Goal: Task Accomplishment & Management: Manage account settings

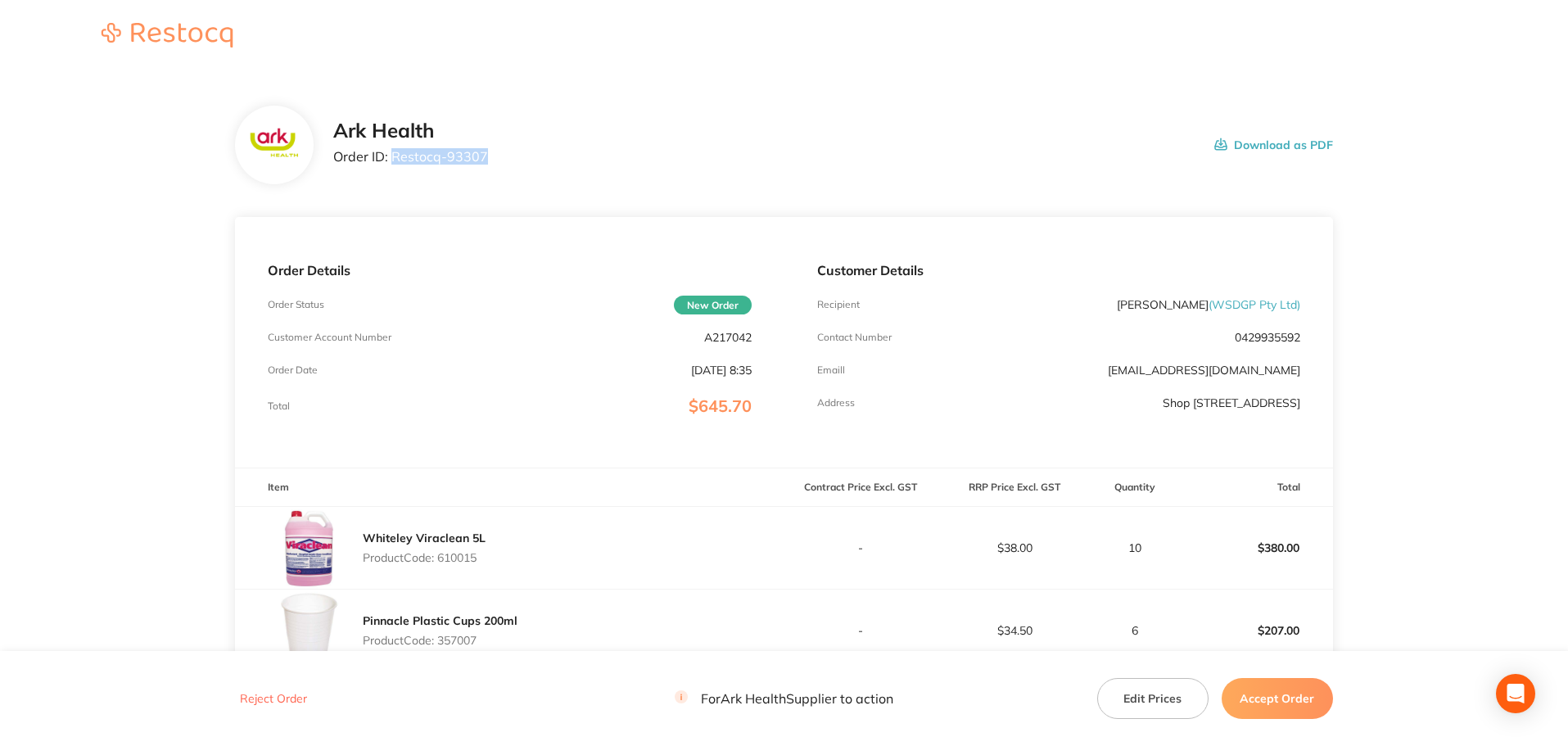
drag, startPoint x: 494, startPoint y: 165, endPoint x: 393, endPoint y: 167, distance: 101.0
click at [393, 167] on div "Ark Health Order ID: Restocq- 93307 Download as PDF" at bounding box center [833, 145] width 1000 height 51
copy p "Restocq- 93307"
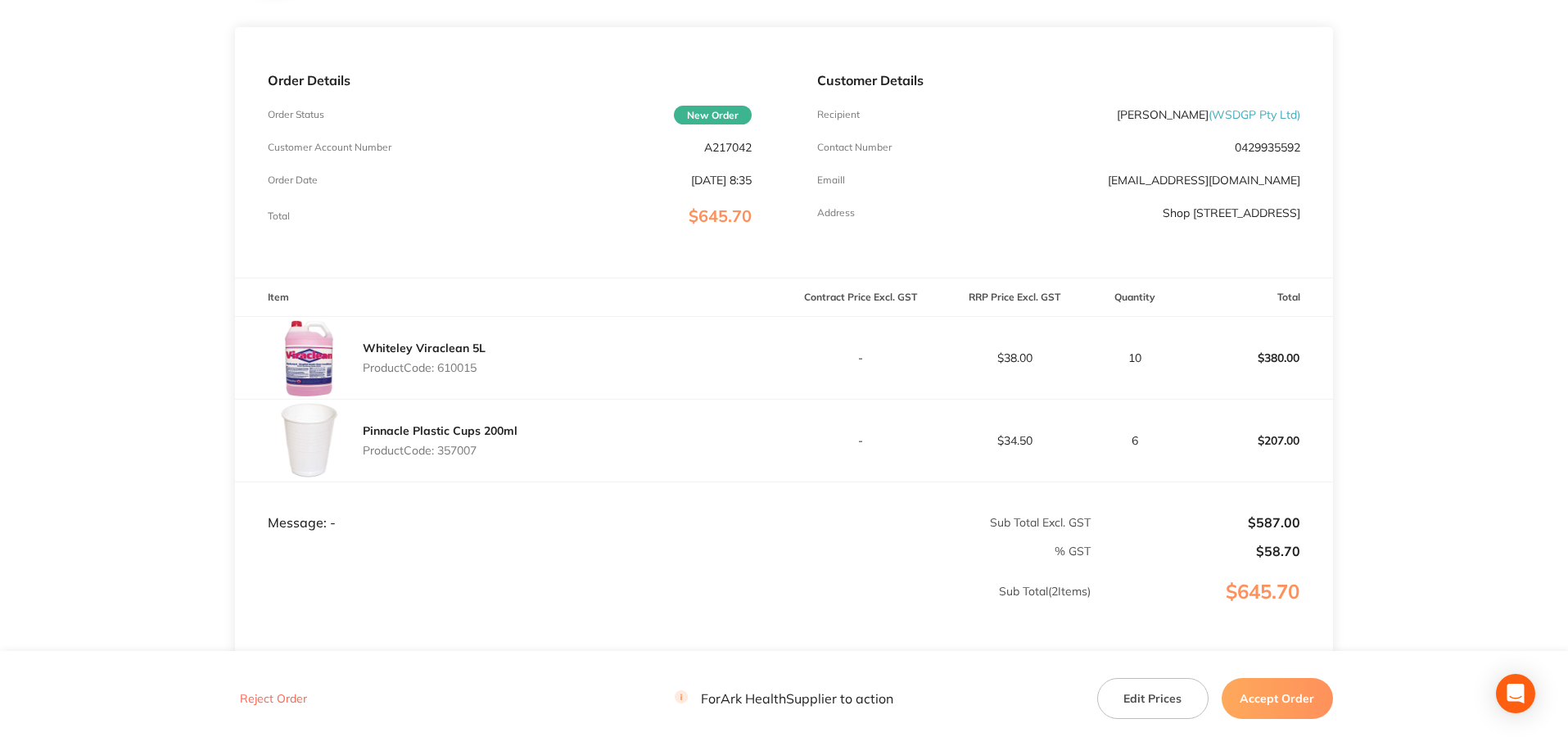
scroll to position [245, 0]
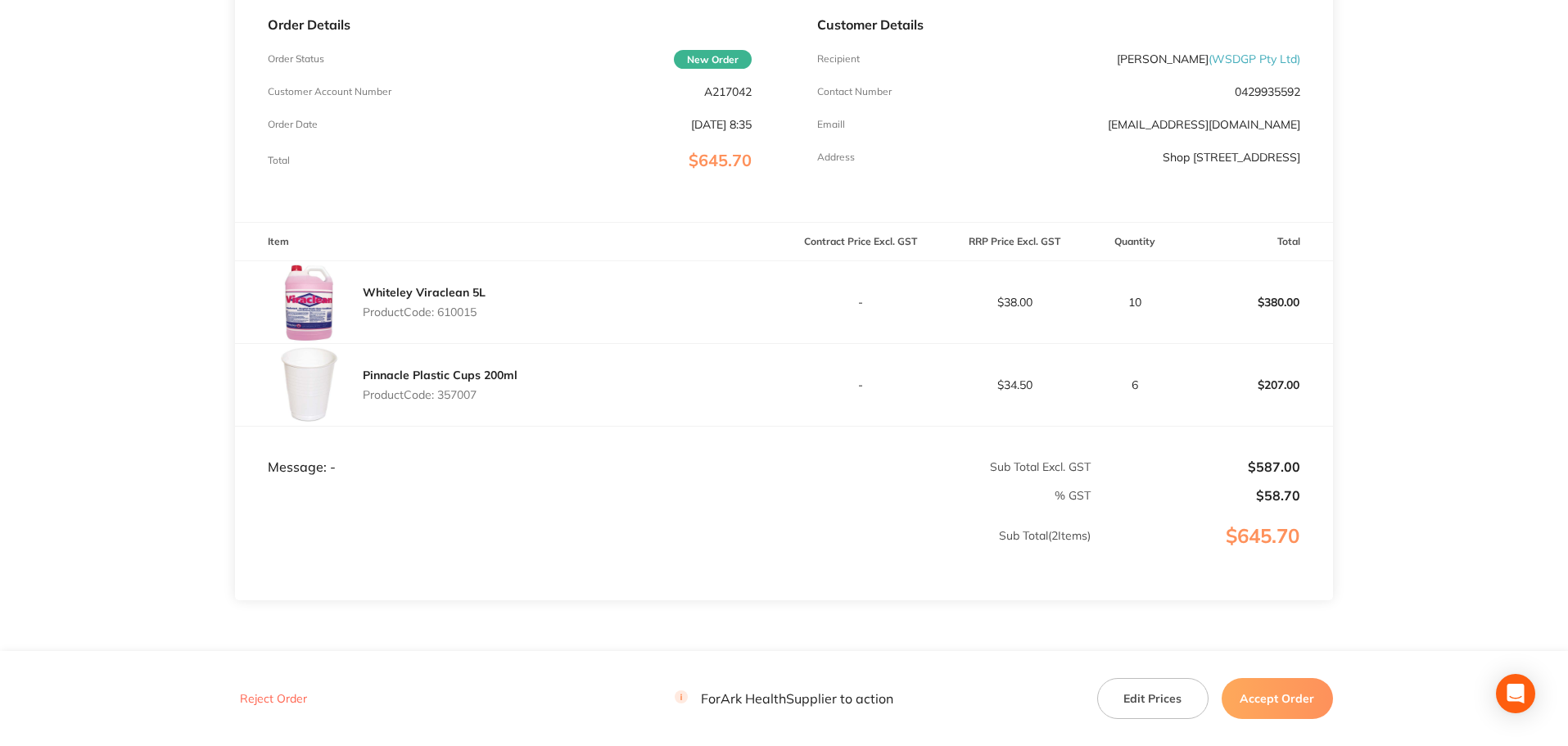
click at [1155, 697] on button "Edit Prices" at bounding box center [1152, 698] width 111 height 41
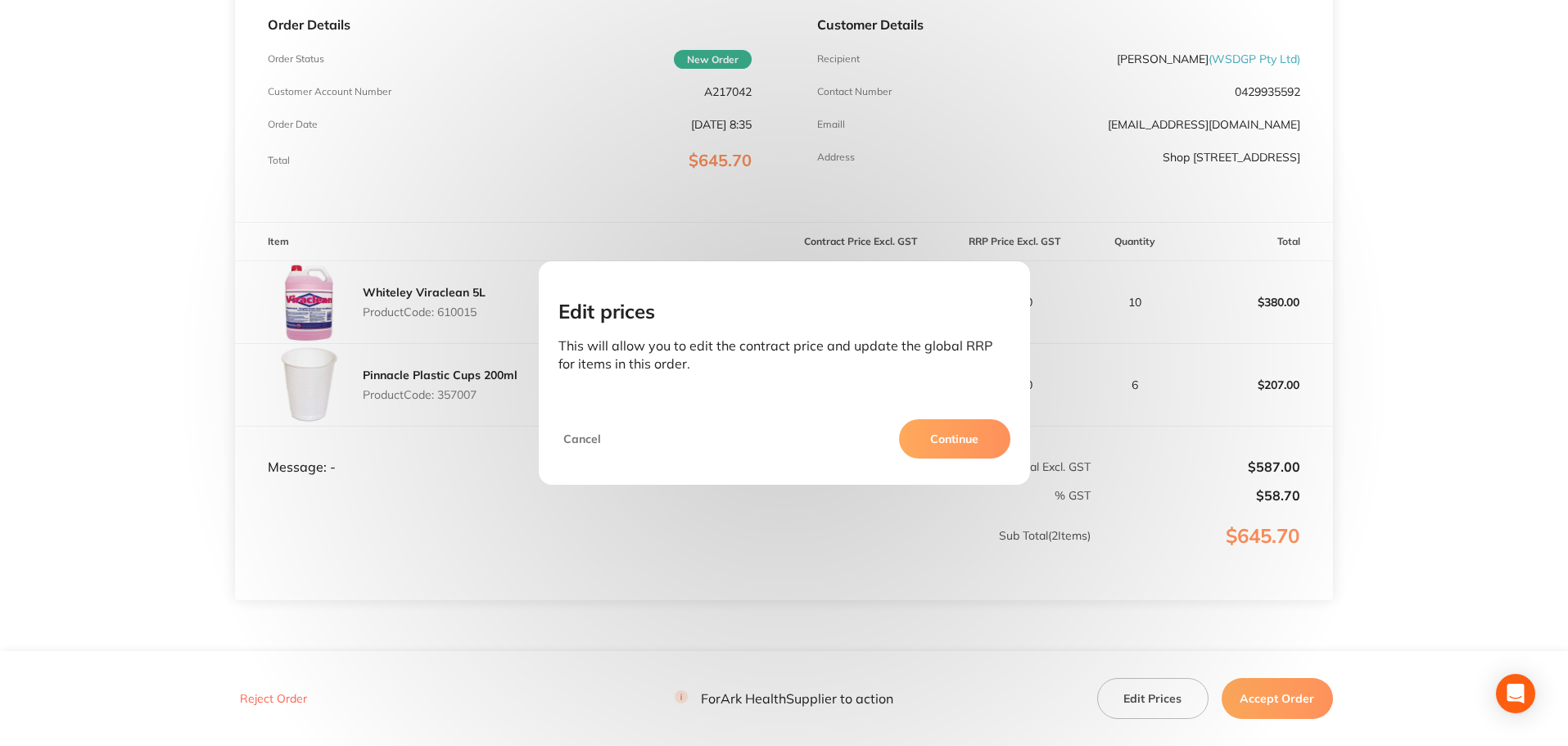
click at [958, 439] on button "Continue" at bounding box center [954, 438] width 111 height 40
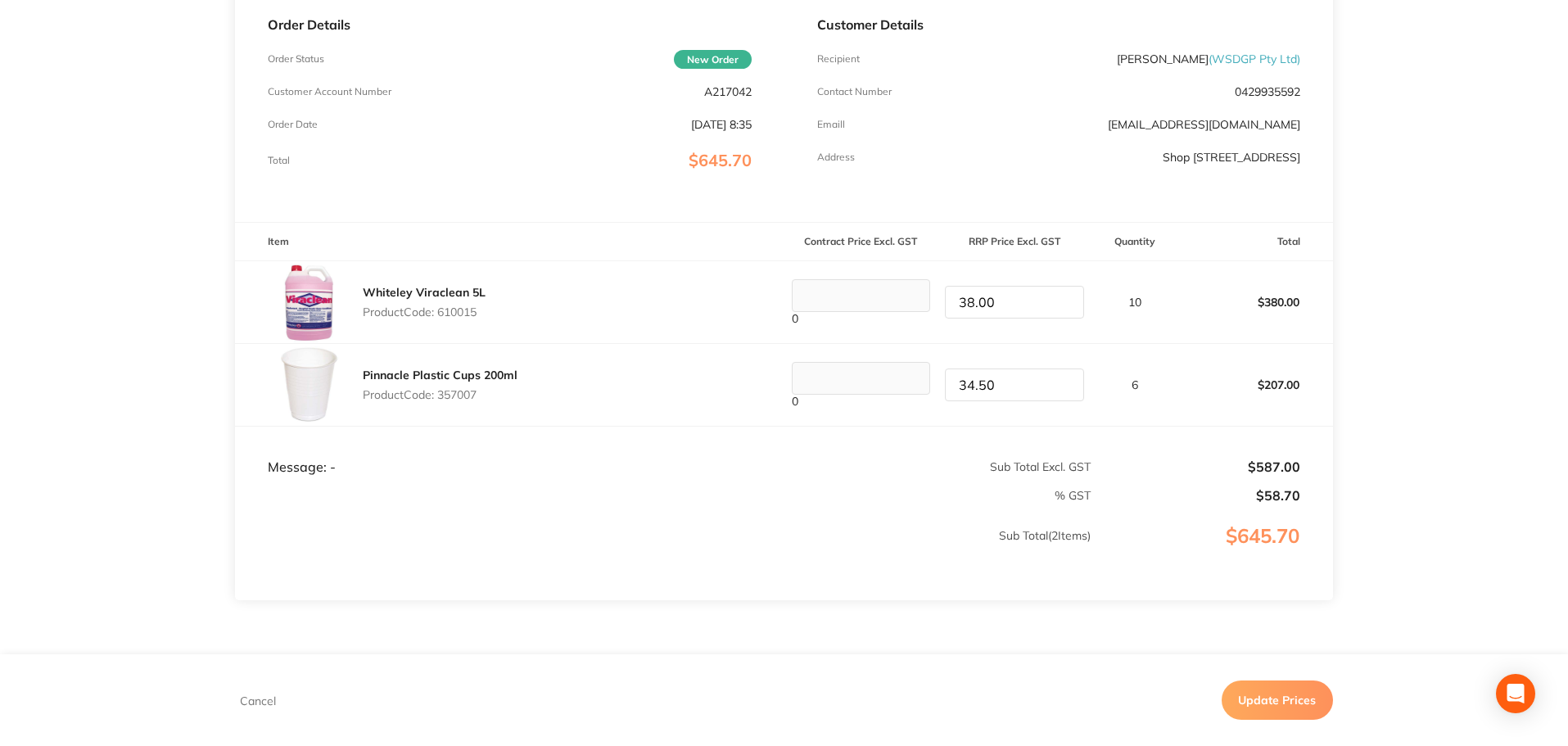
drag, startPoint x: 1016, startPoint y: 308, endPoint x: 949, endPoint y: 303, distance: 67.2
click at [949, 303] on input "38.00" at bounding box center [1014, 302] width 139 height 33
type input "48.95"
drag, startPoint x: 1010, startPoint y: 383, endPoint x: 947, endPoint y: 384, distance: 63.0
click at [947, 384] on input "34.50" at bounding box center [1014, 384] width 139 height 33
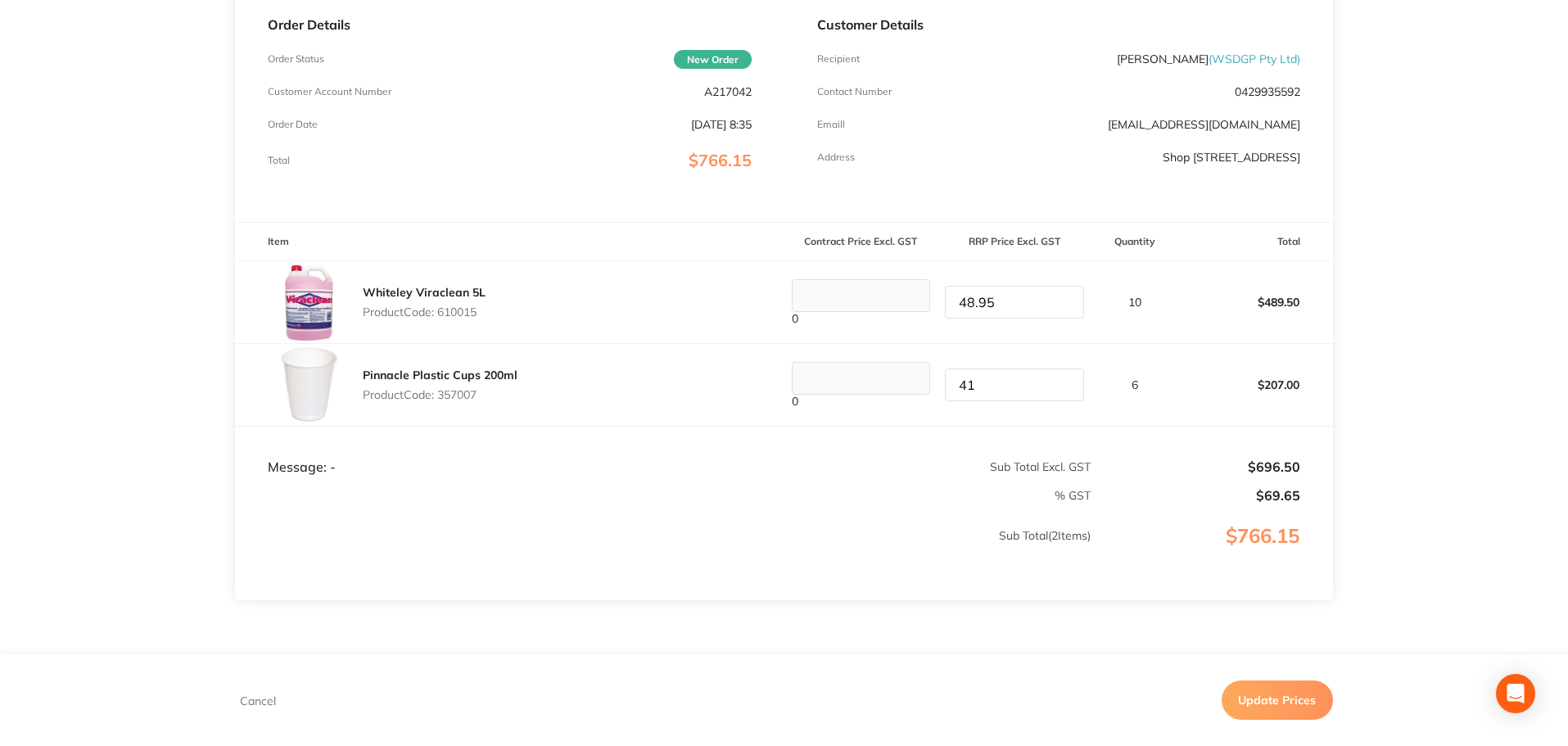
type input "41.00"
click at [1255, 703] on button "Update Prices" at bounding box center [1277, 700] width 111 height 40
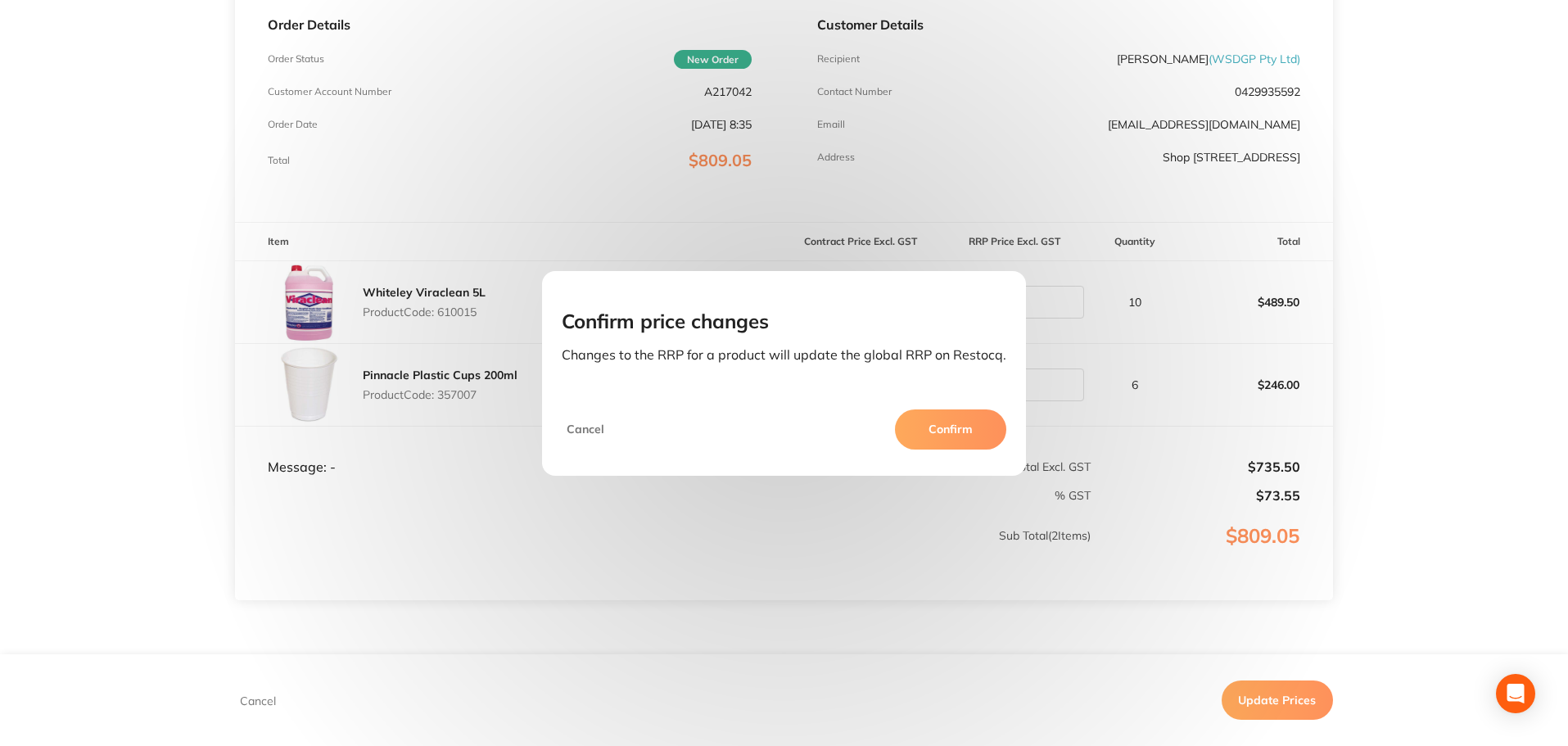
click at [954, 432] on button "Confirm" at bounding box center [950, 429] width 111 height 40
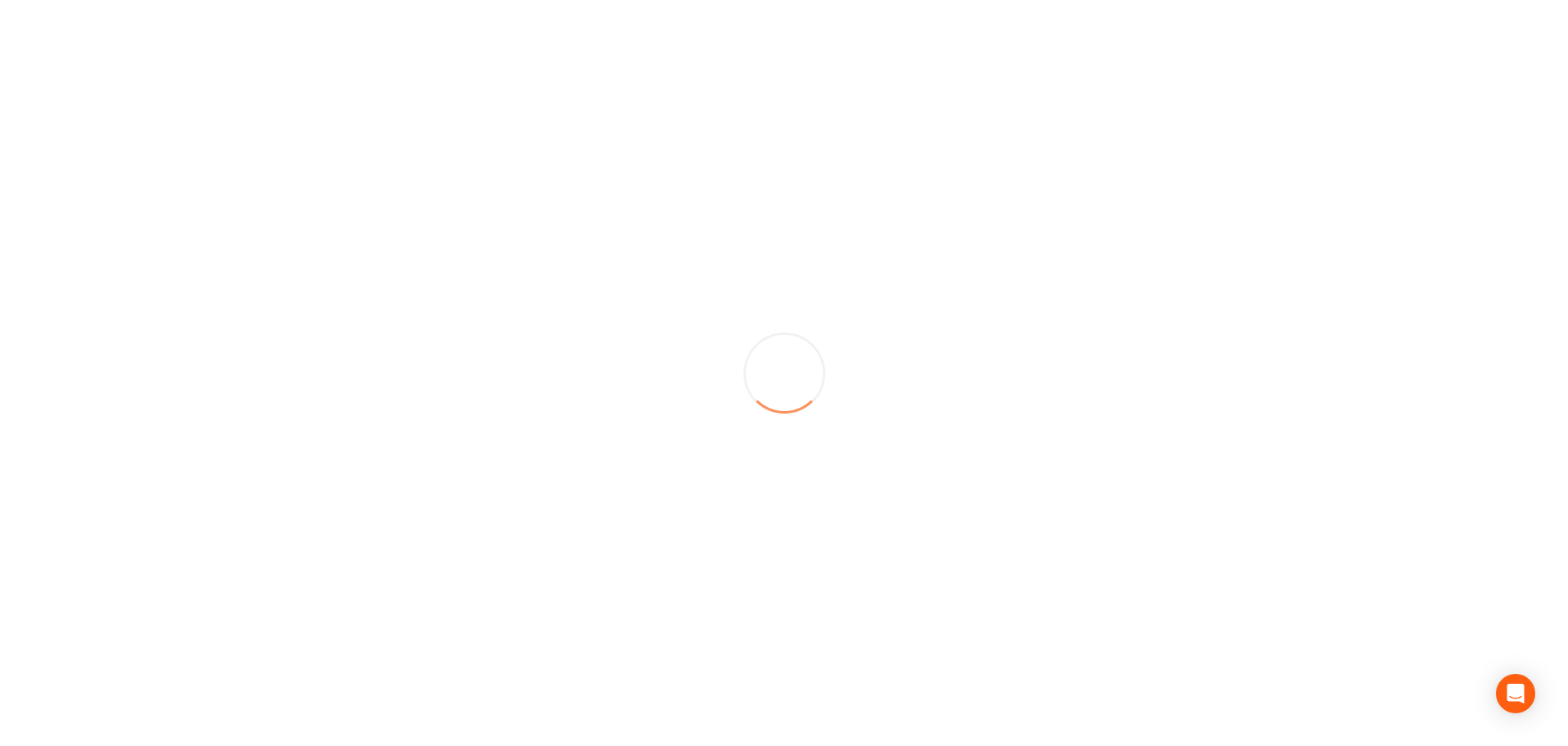
scroll to position [0, 0]
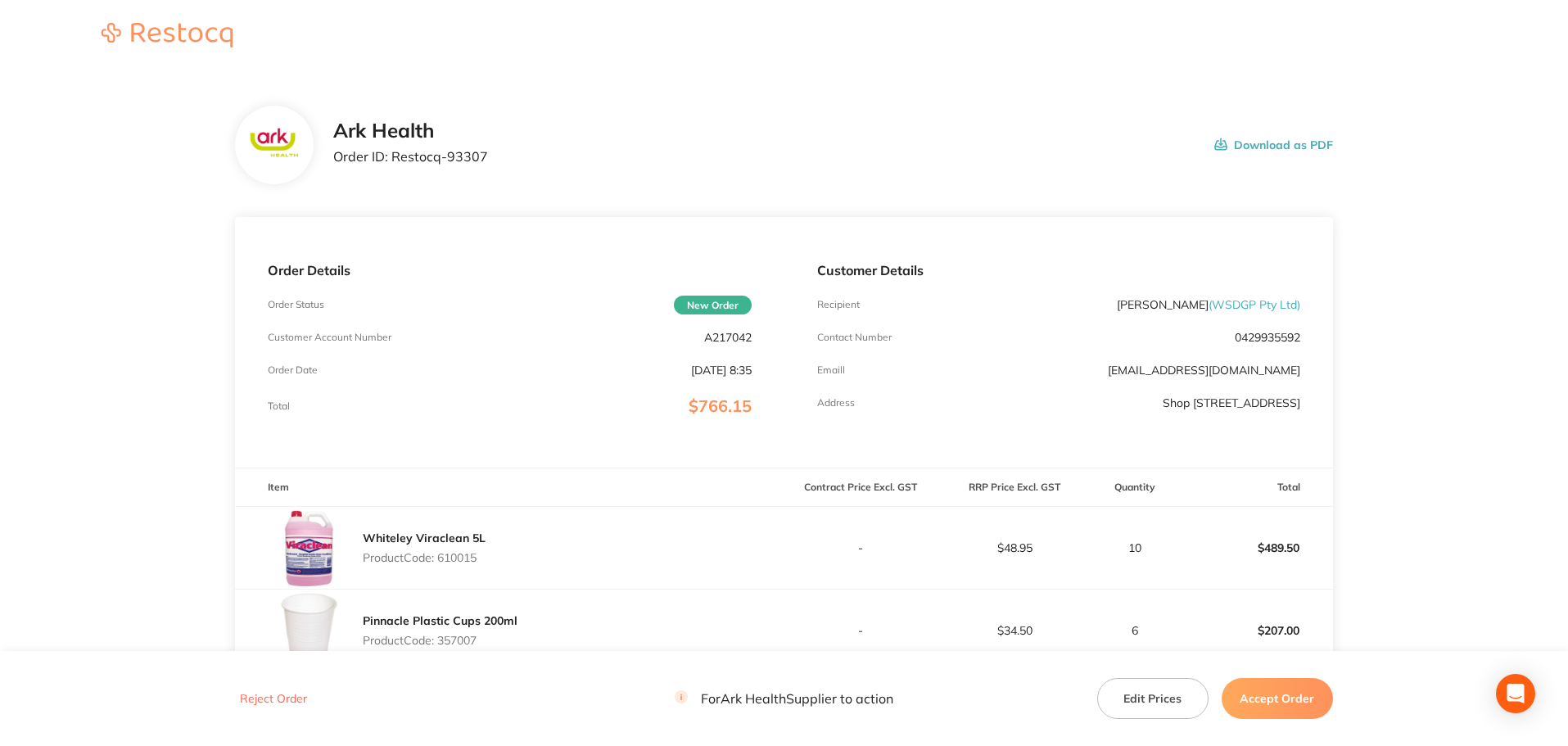
click at [1269, 698] on button "Accept Order" at bounding box center [1277, 698] width 111 height 41
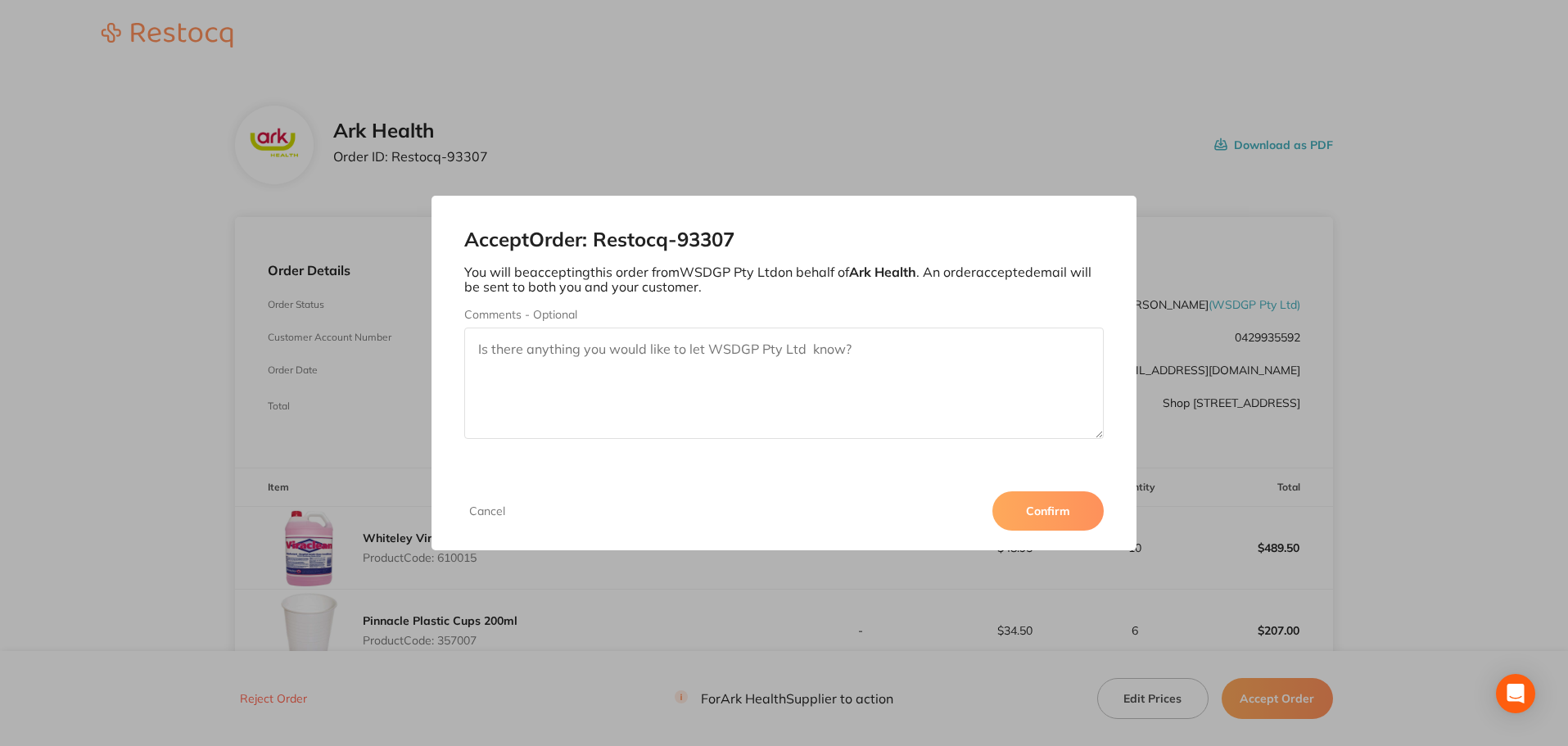
click at [1044, 511] on button "Confirm" at bounding box center [1048, 511] width 111 height 40
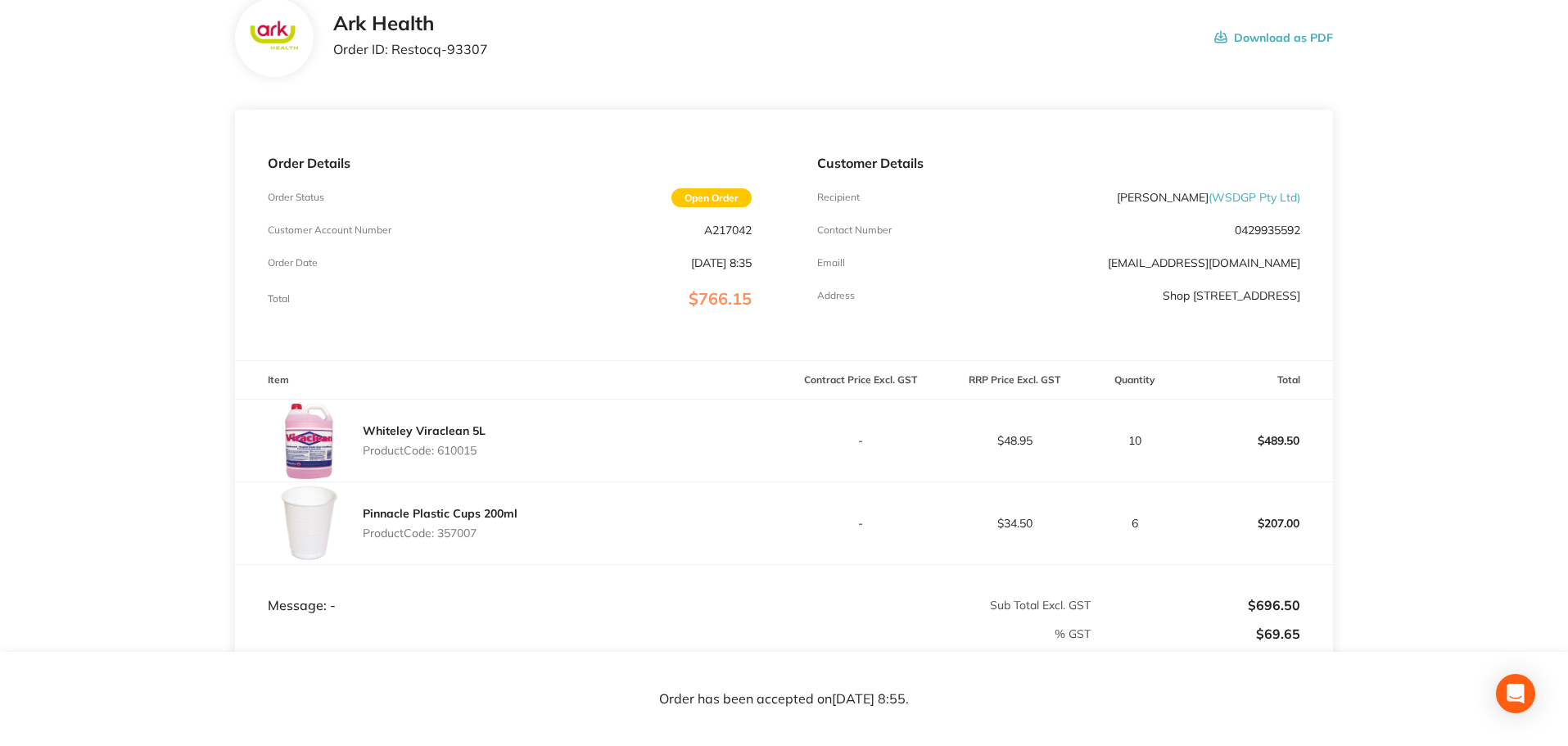
scroll to position [245, 0]
